Goal: Task Accomplishment & Management: Use online tool/utility

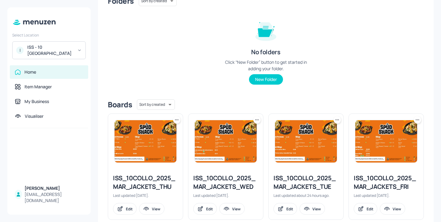
scroll to position [184, 0]
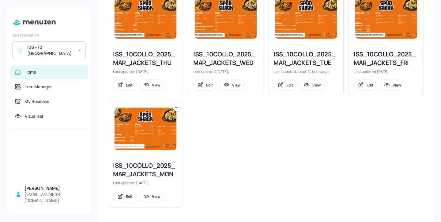
click at [240, 58] on div "ISS_10COLLO_2025_MAR_JACKETS_WED" at bounding box center [225, 58] width 65 height 17
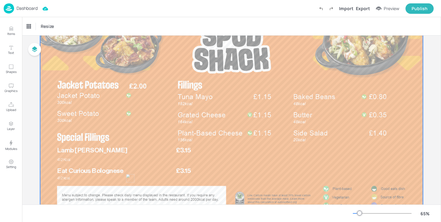
scroll to position [77, 0]
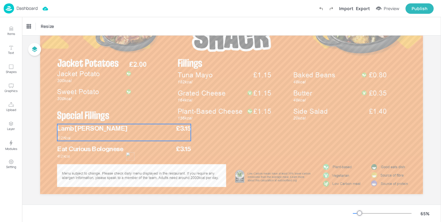
click at [104, 127] on span "Lamb [PERSON_NAME]" at bounding box center [92, 128] width 70 height 6
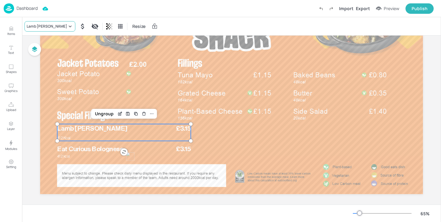
click at [44, 26] on div "Lamb [PERSON_NAME]" at bounding box center [47, 27] width 40 height 6
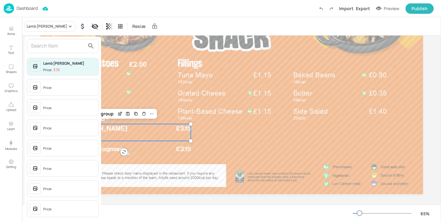
click at [53, 51] on div at bounding box center [63, 46] width 72 height 14
click at [53, 48] on input "text" at bounding box center [58, 46] width 54 height 10
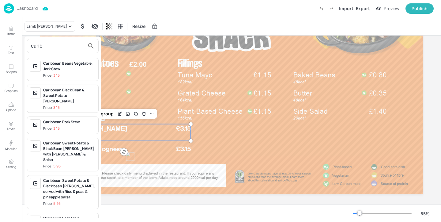
type input "carib"
click at [77, 96] on div "Caribbean Black Bean & Sweet Potato [PERSON_NAME]" at bounding box center [69, 95] width 53 height 17
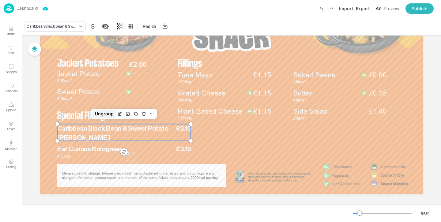
click at [103, 113] on div "Ungroup" at bounding box center [104, 114] width 24 height 8
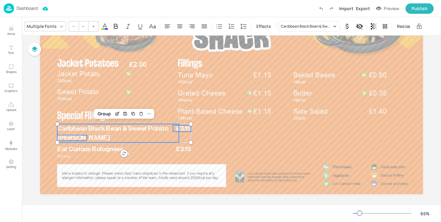
click at [75, 135] on p "337 Kcal" at bounding box center [72, 138] width 30 height 6
type input "20"
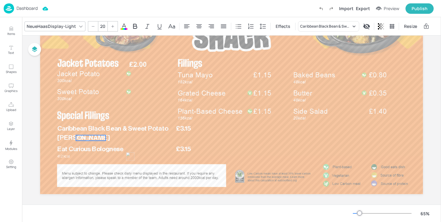
drag, startPoint x: 75, startPoint y: 136, endPoint x: 94, endPoint y: 136, distance: 18.7
click at [94, 136] on p "337 Kcal" at bounding box center [91, 138] width 30 height 6
click at [91, 139] on p "337 Kcal" at bounding box center [91, 138] width 30 height 6
